Goal: Task Accomplishment & Management: Manage account settings

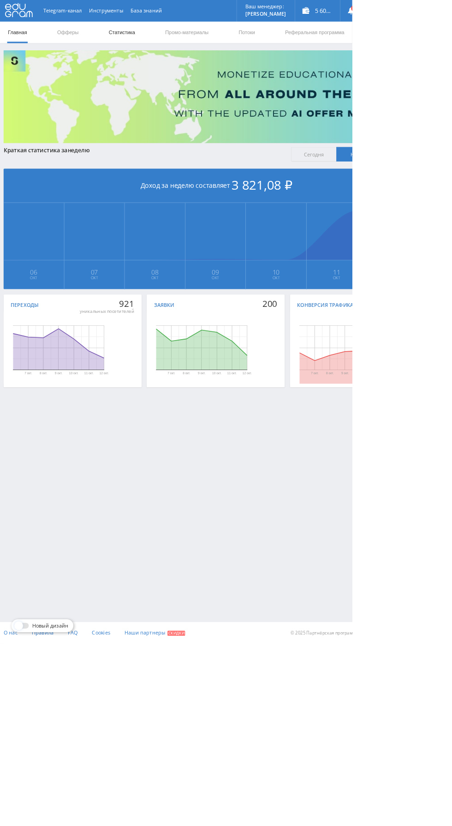
click at [146, 41] on link "Статистика" at bounding box center [156, 42] width 36 height 28
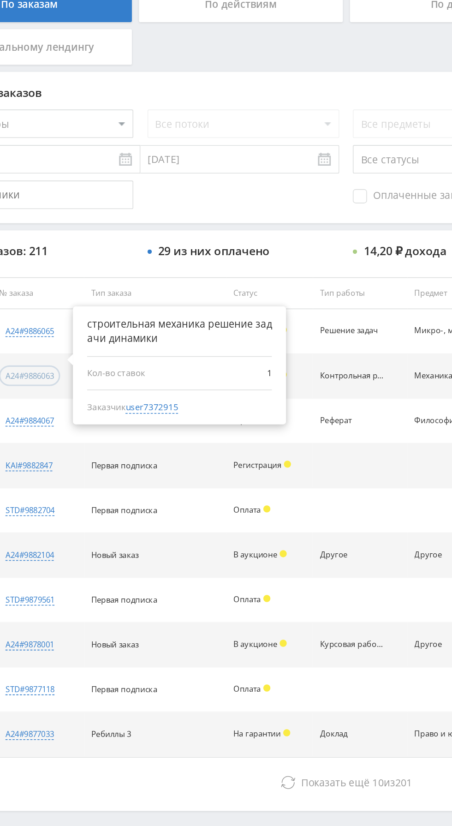
click at [87, 439] on div "a24#9886063" at bounding box center [70, 441] width 31 height 7
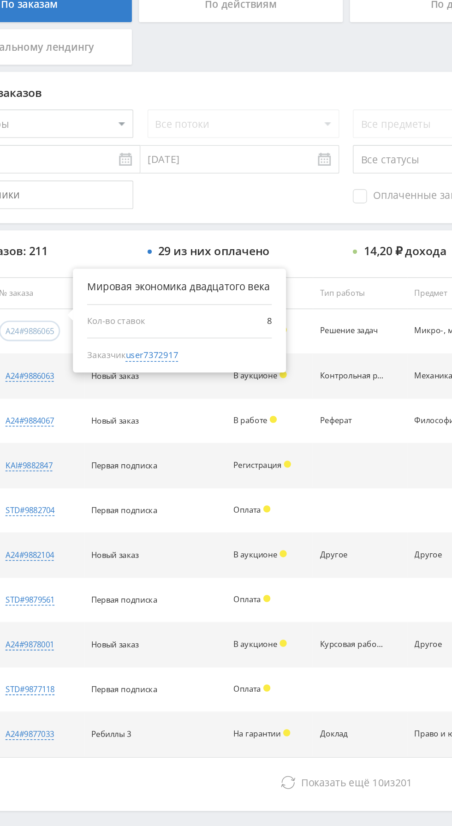
click at [87, 414] on div "a24#9886065" at bounding box center [70, 412] width 31 height 7
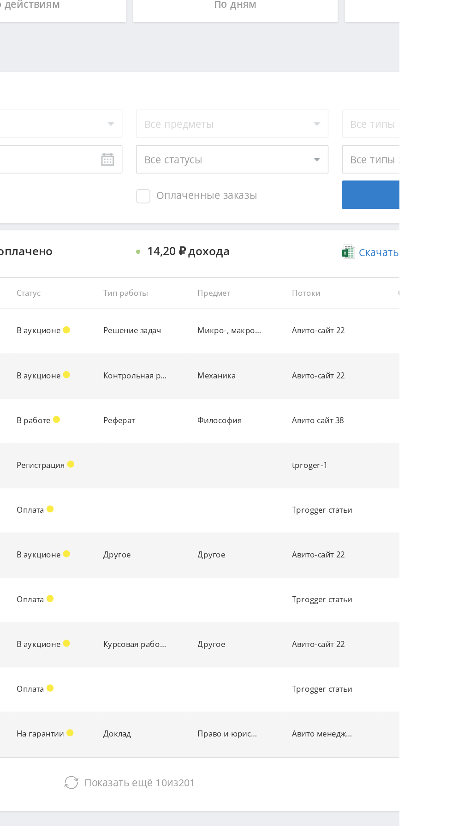
click at [407, 415] on div "Авито-сайт 22" at bounding box center [404, 412] width 42 height 6
